Goal: Task Accomplishment & Management: Complete application form

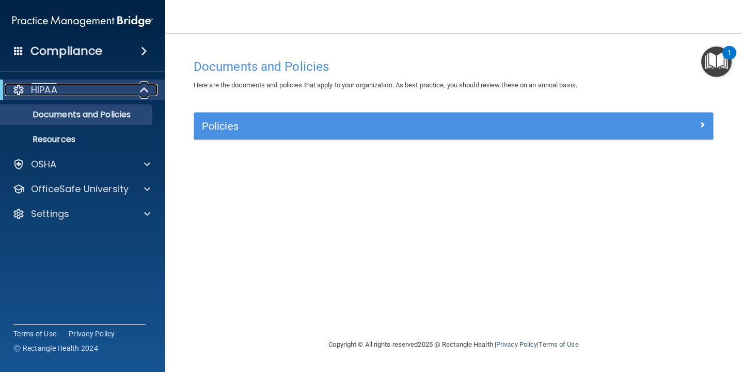
click at [103, 89] on div "HIPAA" at bounding box center [69, 90] width 128 height 12
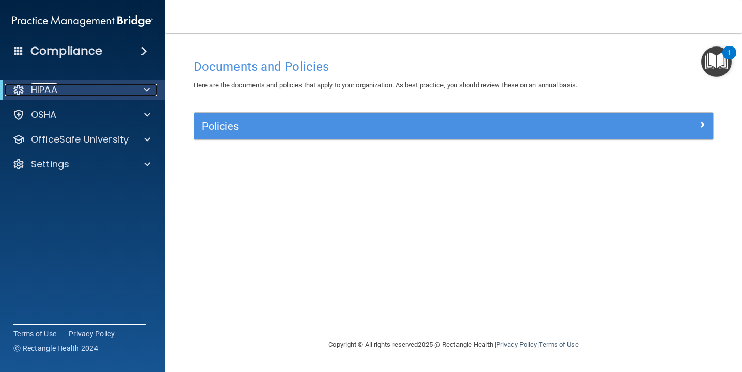
click at [103, 89] on div "HIPAA" at bounding box center [69, 90] width 128 height 12
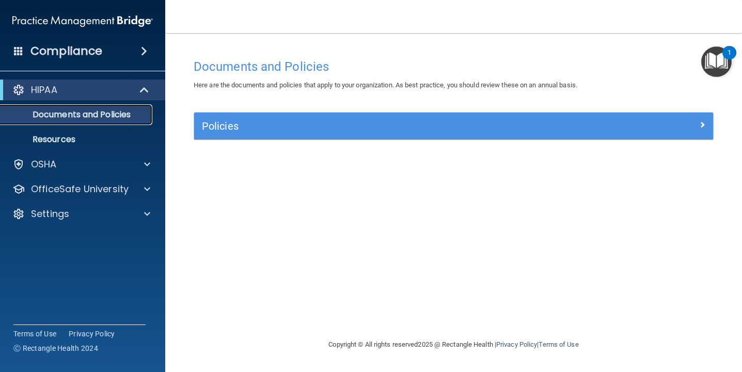
click at [71, 116] on p "Documents and Policies" at bounding box center [77, 115] width 141 height 10
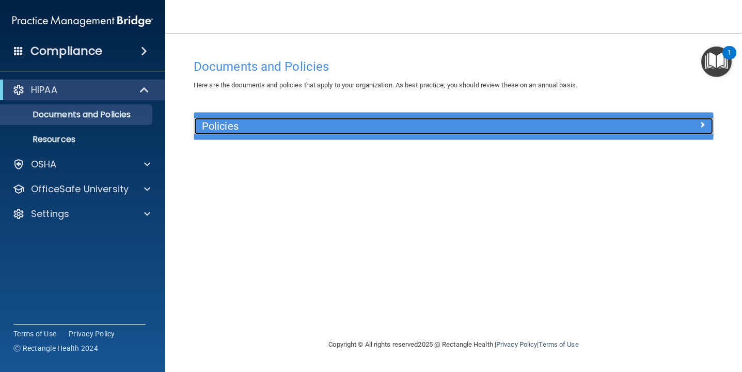
click at [226, 126] on h5 "Policies" at bounding box center [389, 125] width 374 height 11
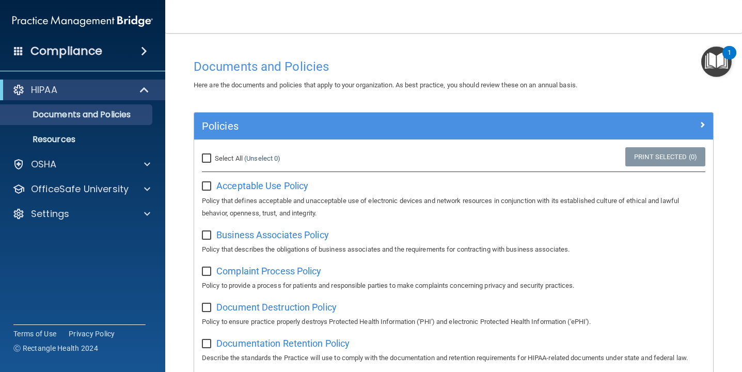
click at [206, 156] on input "Select All (Unselect 0) Unselect All" at bounding box center [208, 158] width 12 height 8
checkbox input "true"
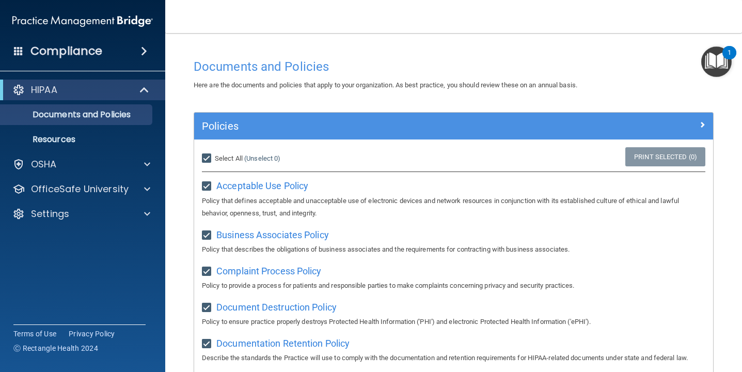
checkbox input "true"
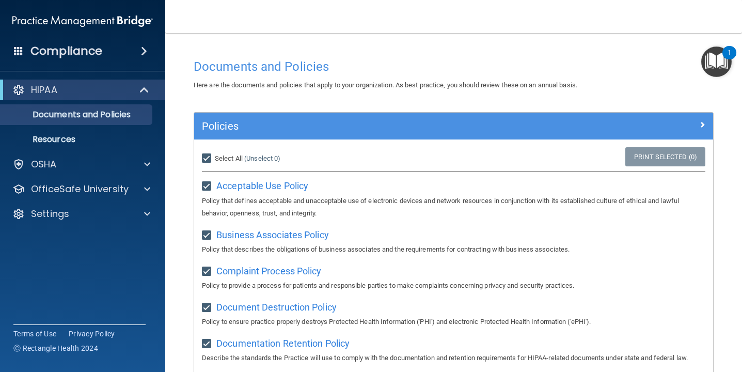
checkbox input "true"
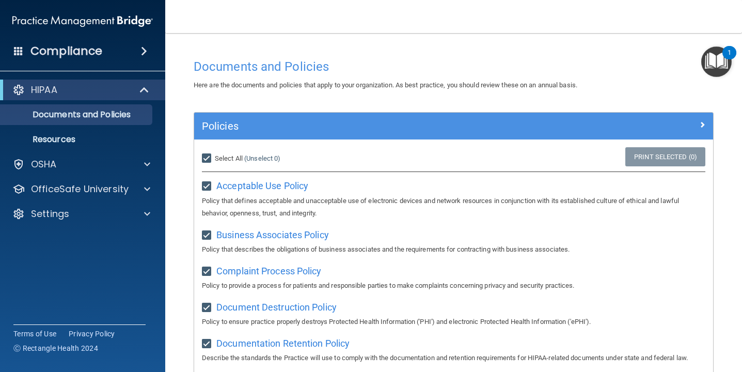
checkbox input "true"
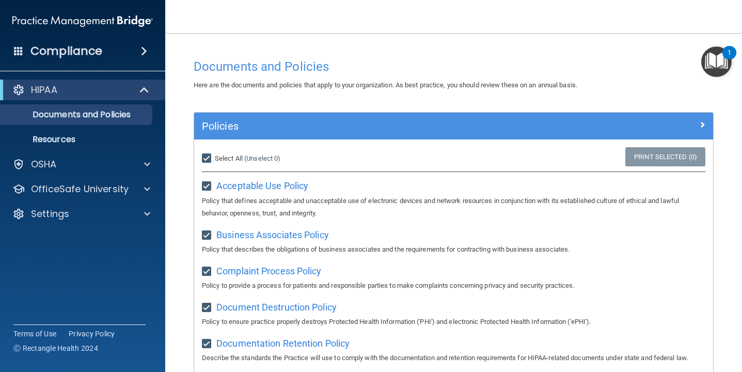
checkbox input "true"
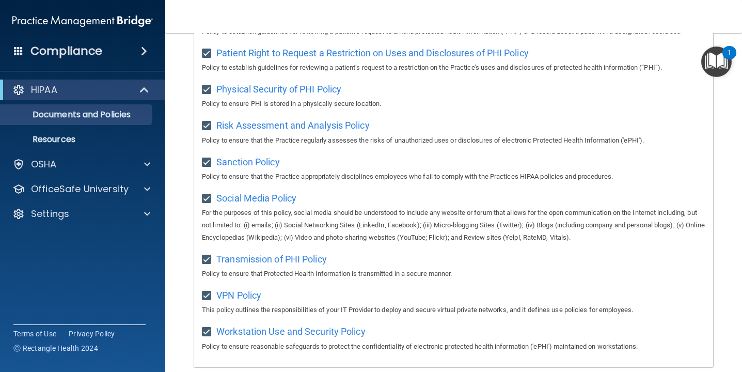
scroll to position [683, 0]
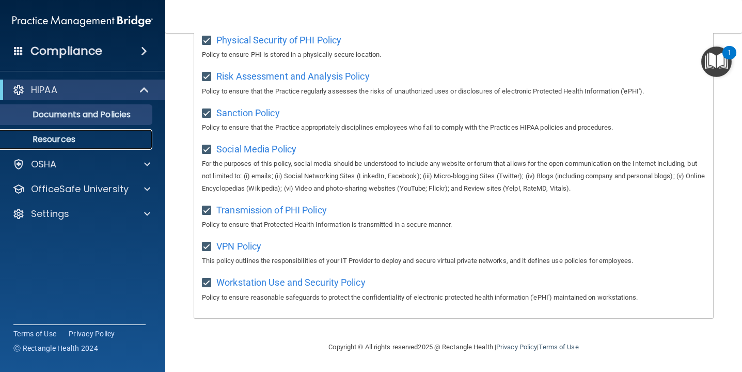
click at [96, 145] on link "Resources" at bounding box center [71, 139] width 163 height 21
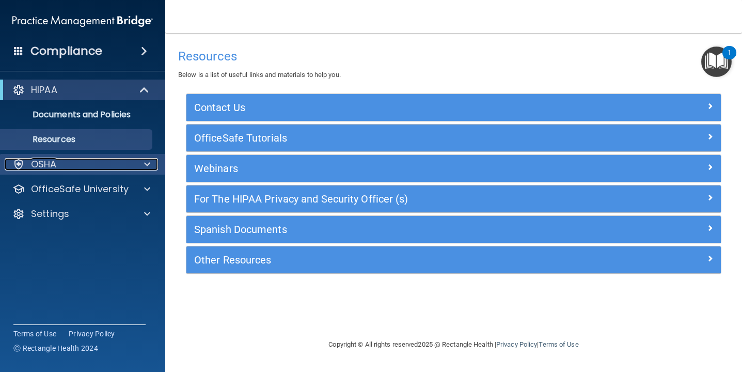
click at [80, 163] on div "OSHA" at bounding box center [69, 164] width 128 height 12
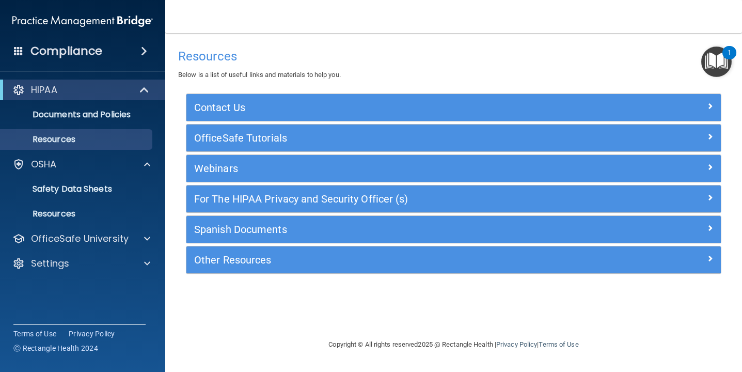
click at [146, 54] on span at bounding box center [144, 51] width 6 height 12
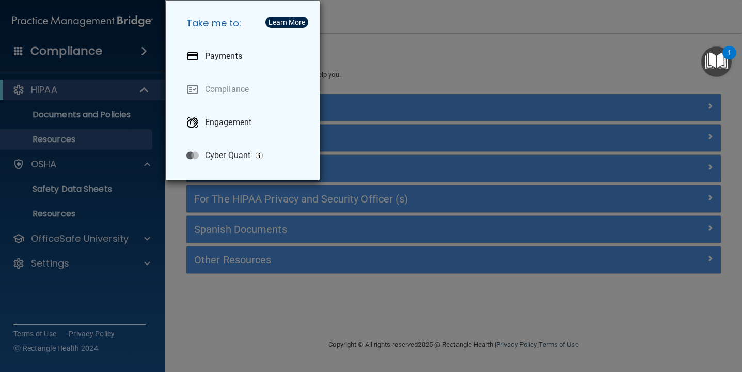
click at [409, 44] on div "Take me to: Payments Compliance Engagement Cyber Quant" at bounding box center [371, 186] width 742 height 372
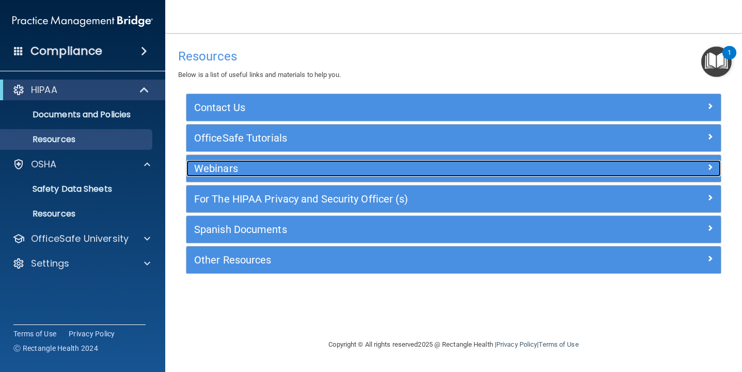
click at [336, 170] on h5 "Webinars" at bounding box center [386, 168] width 385 height 11
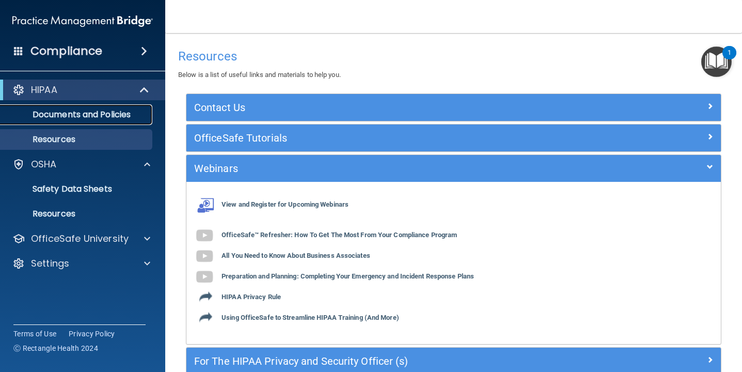
click at [71, 120] on link "Documents and Policies" at bounding box center [71, 114] width 163 height 21
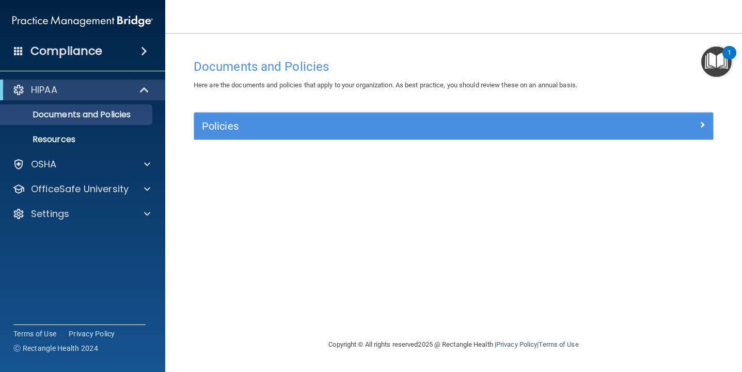
click at [443, 111] on div "Documents and Policies Here are the documents and policies that apply to your o…" at bounding box center [454, 196] width 536 height 285
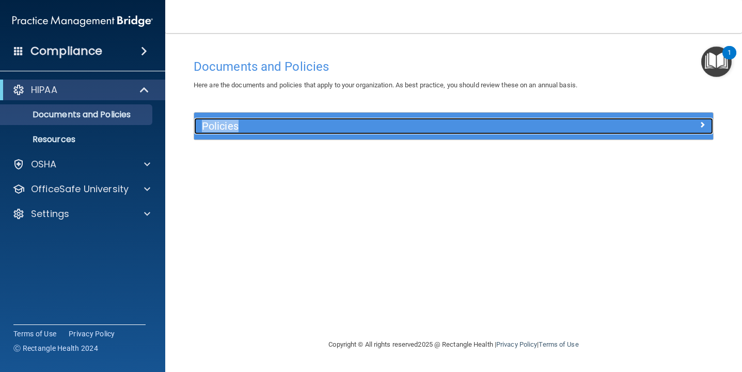
click at [452, 121] on h5 "Policies" at bounding box center [389, 125] width 374 height 11
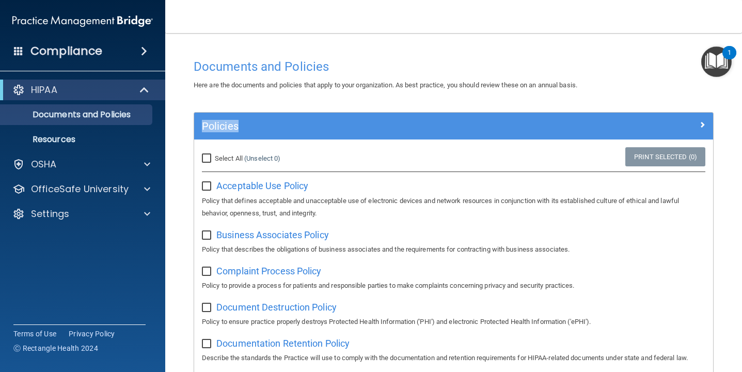
click at [210, 157] on input "Select All (Unselect 0) Unselect All" at bounding box center [208, 158] width 12 height 8
checkbox input "true"
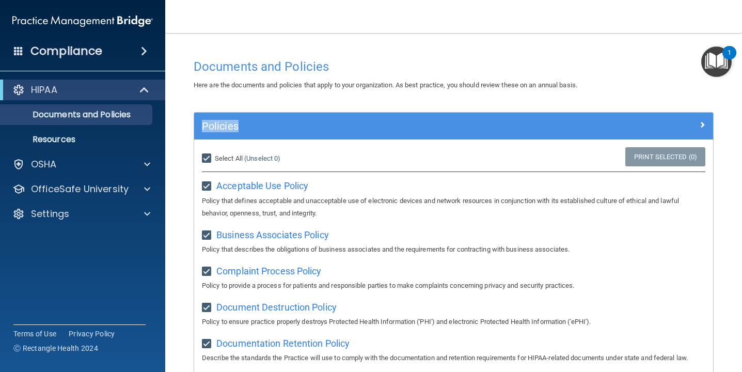
checkbox input "true"
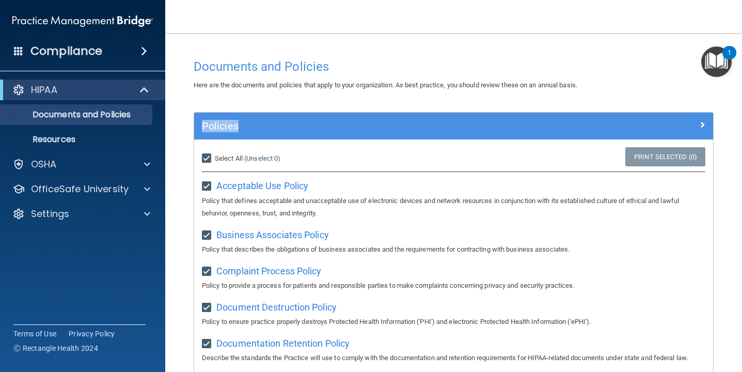
checkbox input "true"
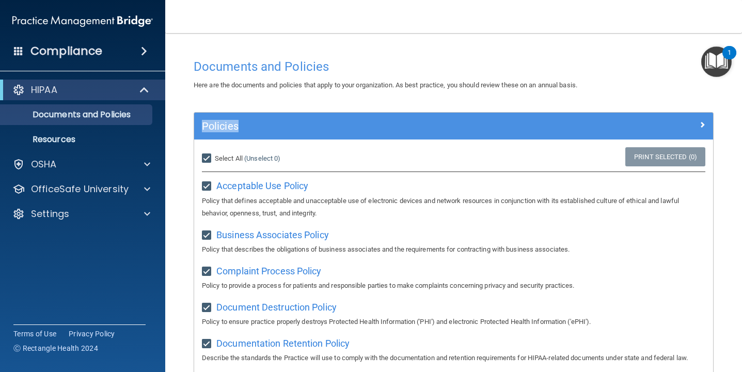
checkbox input "true"
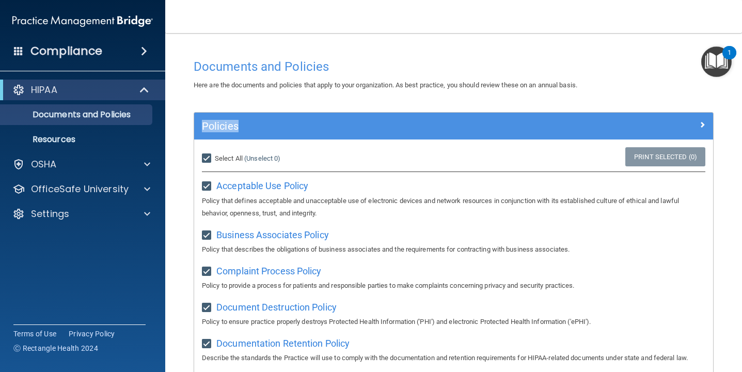
checkbox input "true"
click at [21, 52] on span at bounding box center [18, 50] width 9 height 9
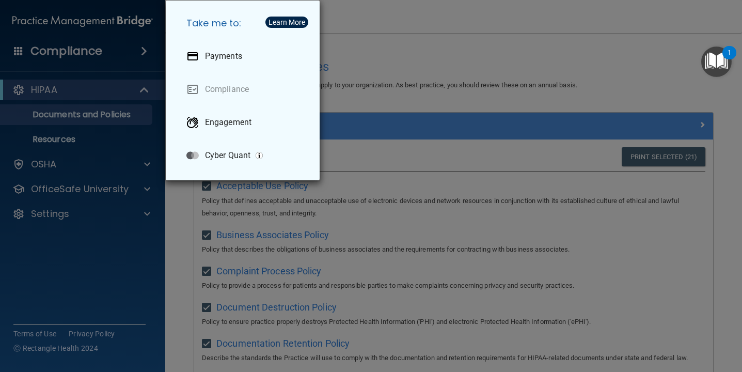
click at [21, 52] on div "Take me to: Payments Compliance Engagement Cyber Quant" at bounding box center [371, 186] width 742 height 372
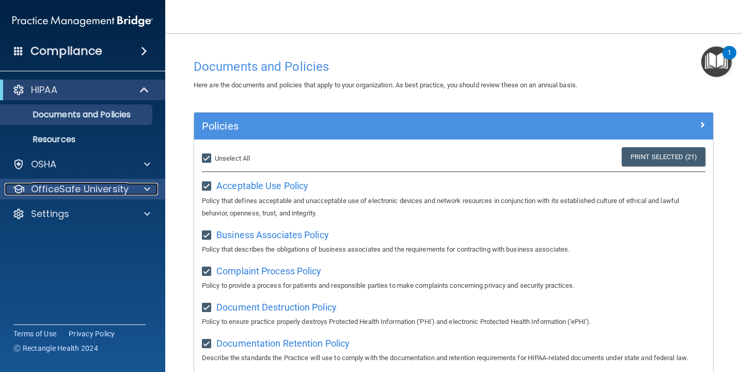
click at [86, 188] on p "OfficeSafe University" at bounding box center [80, 189] width 98 height 12
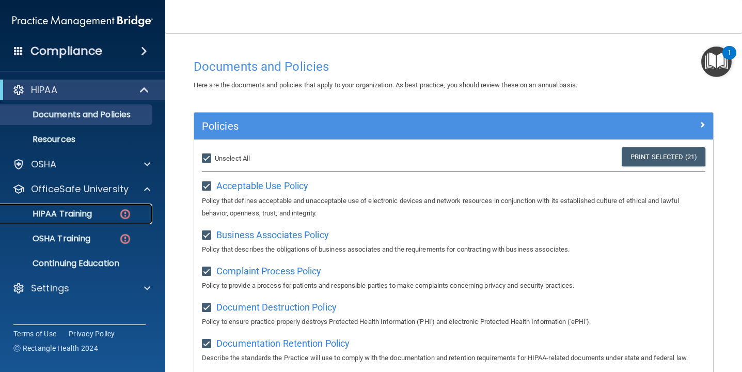
click at [76, 216] on p "HIPAA Training" at bounding box center [49, 214] width 85 height 10
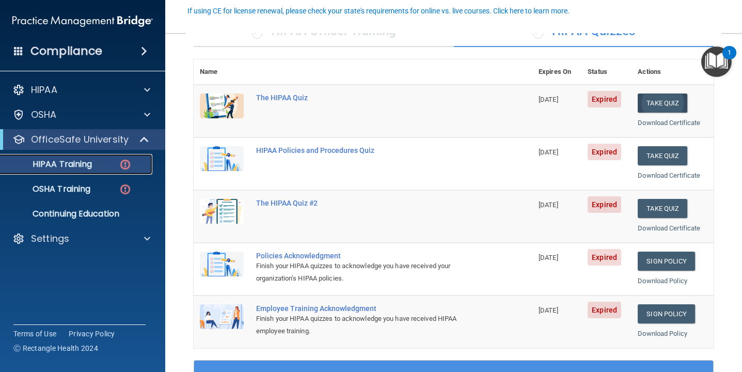
scroll to position [98, 0]
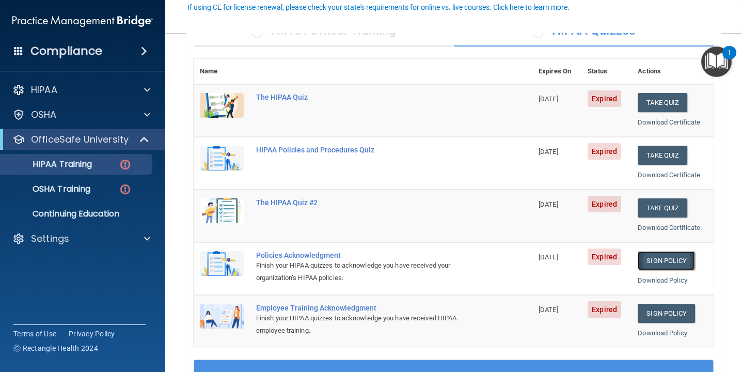
click at [668, 253] on link "Sign Policy" at bounding box center [666, 260] width 57 height 19
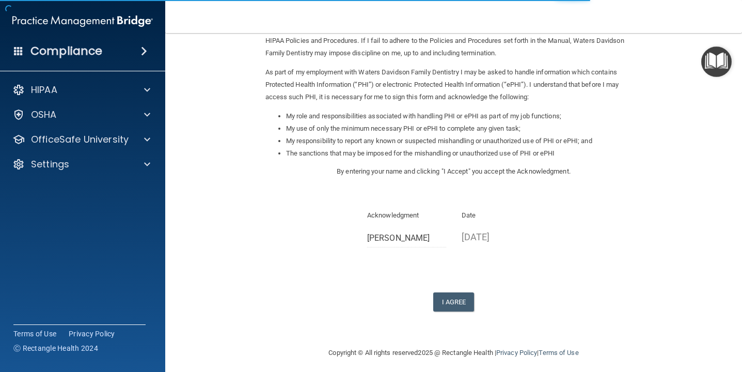
scroll to position [97, 0]
click at [457, 304] on button "I Agree" at bounding box center [453, 300] width 41 height 19
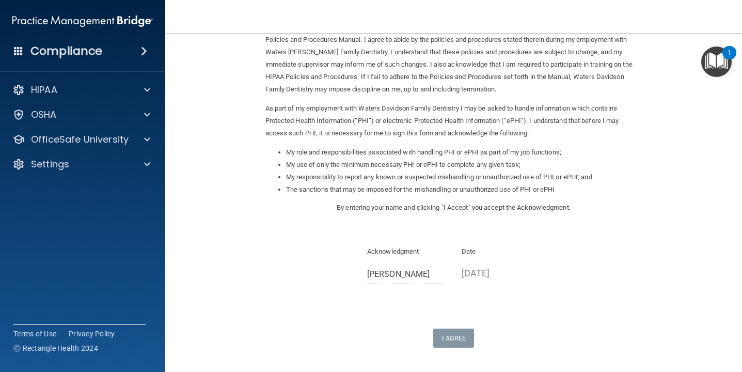
scroll to position [0, 0]
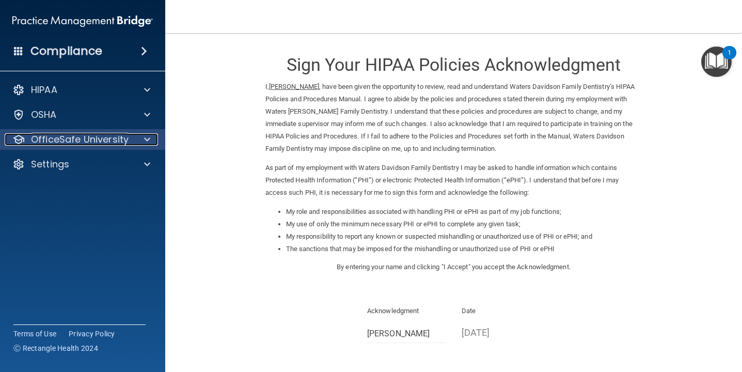
click at [137, 142] on div at bounding box center [146, 139] width 26 height 12
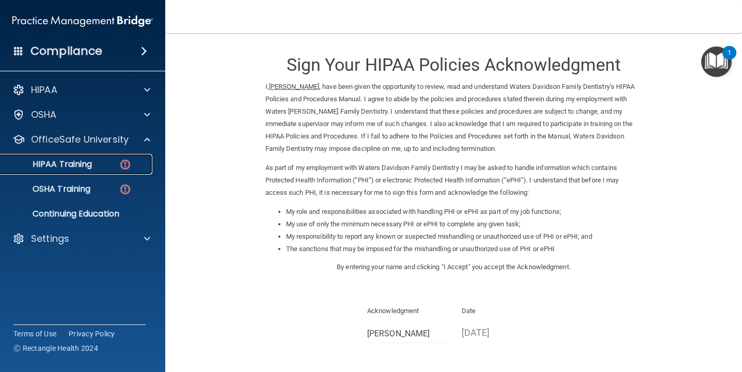
click at [127, 162] on img at bounding box center [125, 164] width 13 height 13
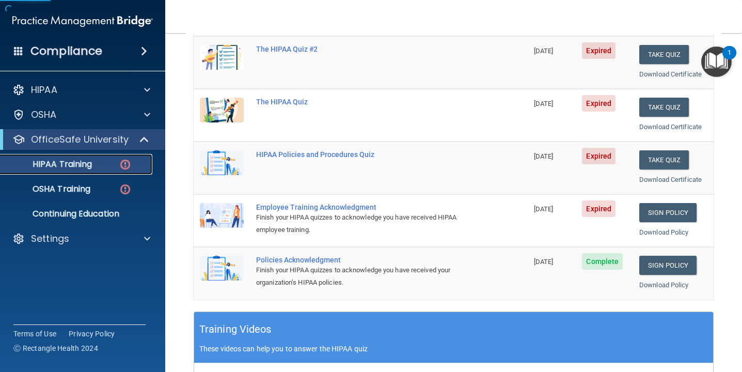
scroll to position [149, 0]
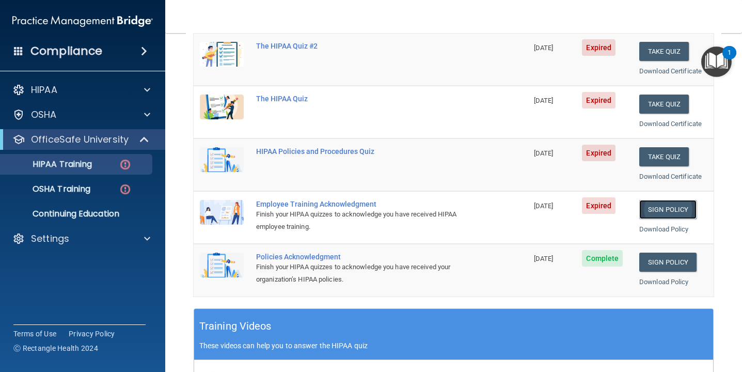
click at [667, 209] on link "Sign Policy" at bounding box center [667, 209] width 57 height 19
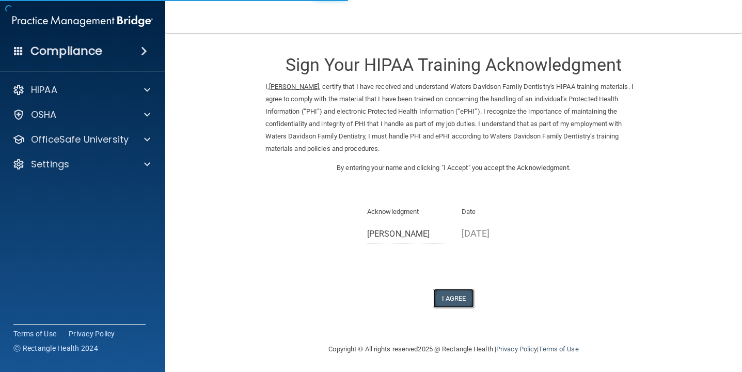
click at [454, 303] on button "I Agree" at bounding box center [453, 298] width 41 height 19
